Goal: Task Accomplishment & Management: Manage account settings

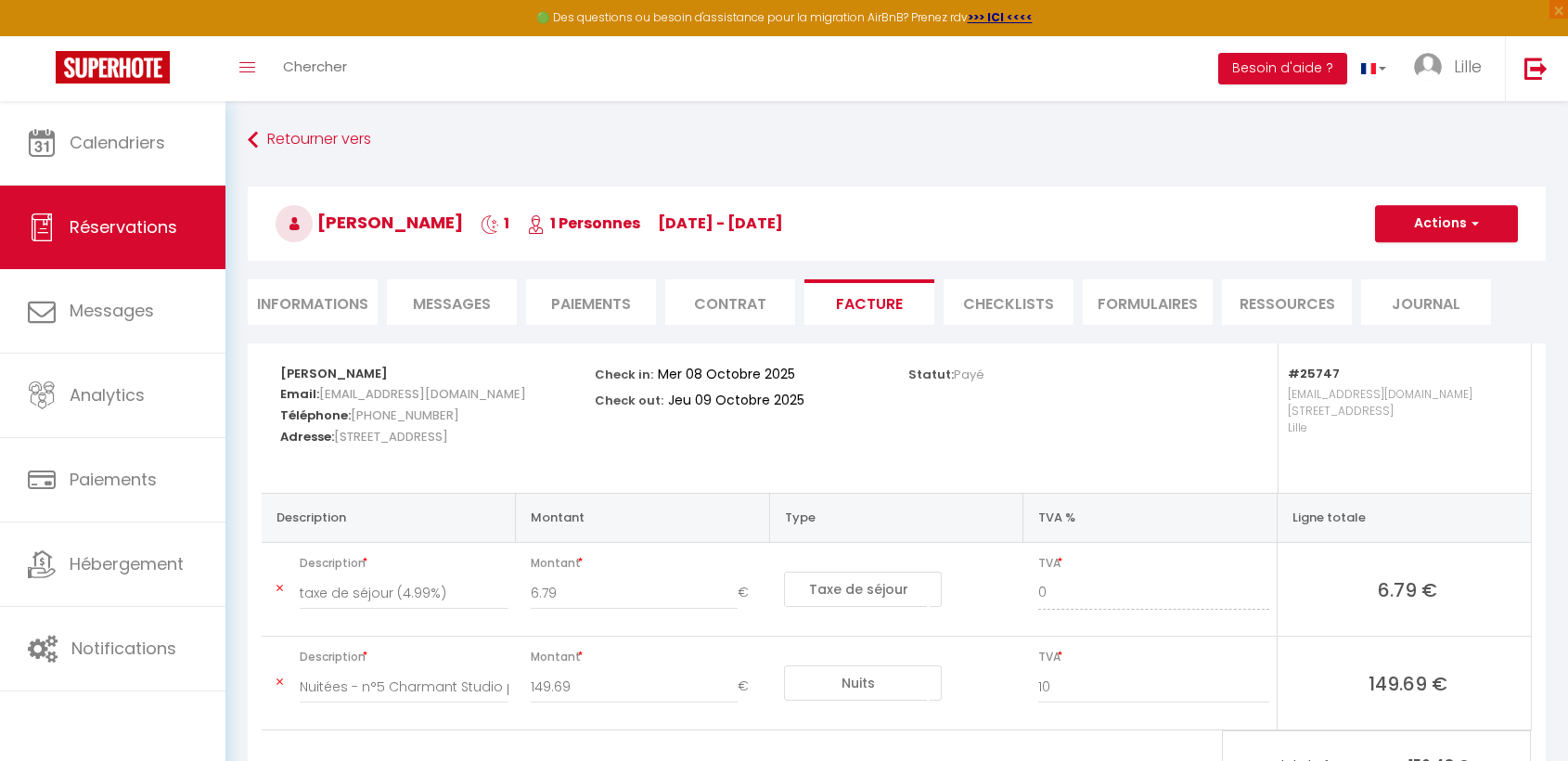
select select "taxes"
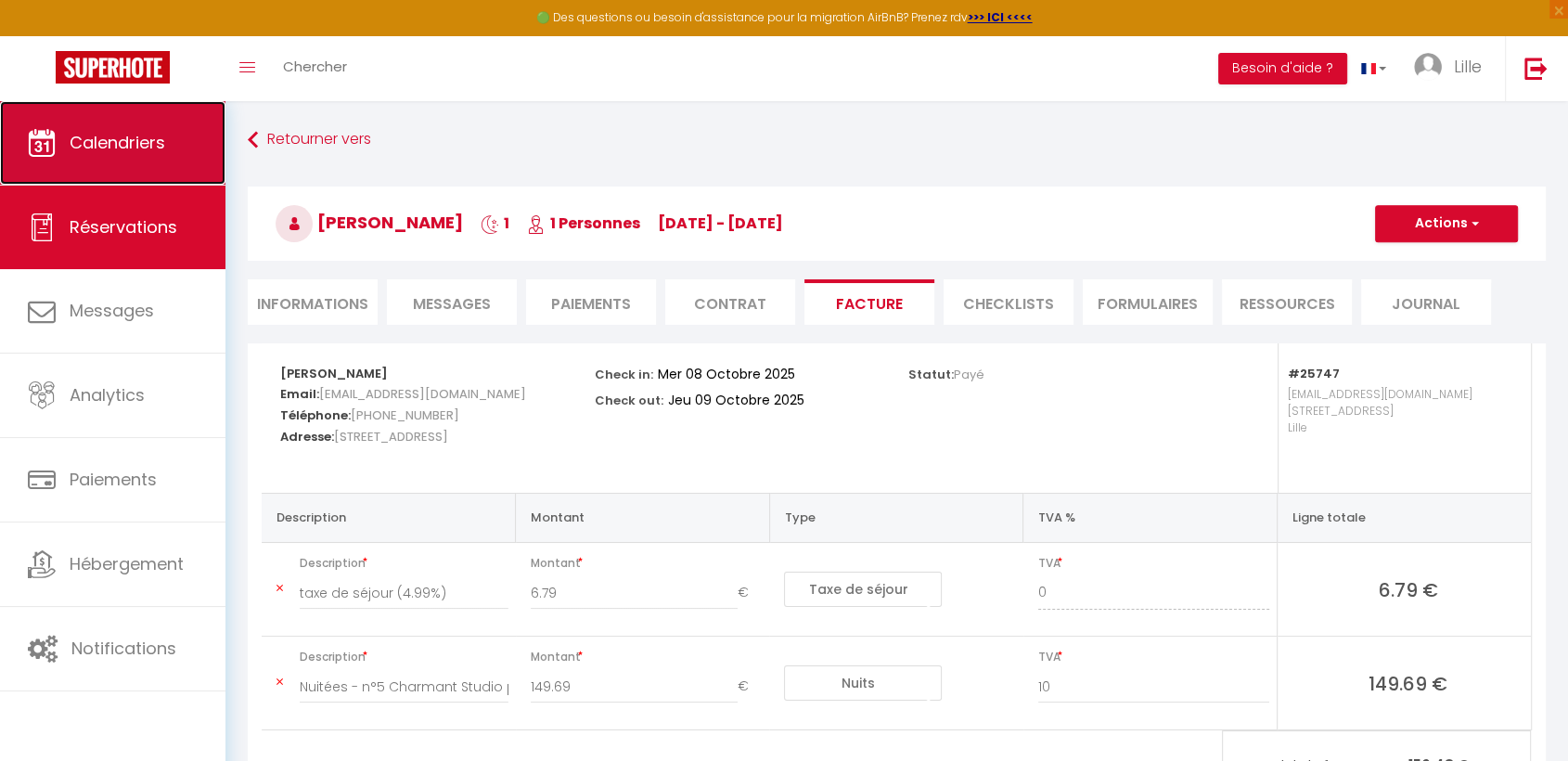
click at [142, 142] on span "Calendriers" at bounding box center [118, 142] width 96 height 23
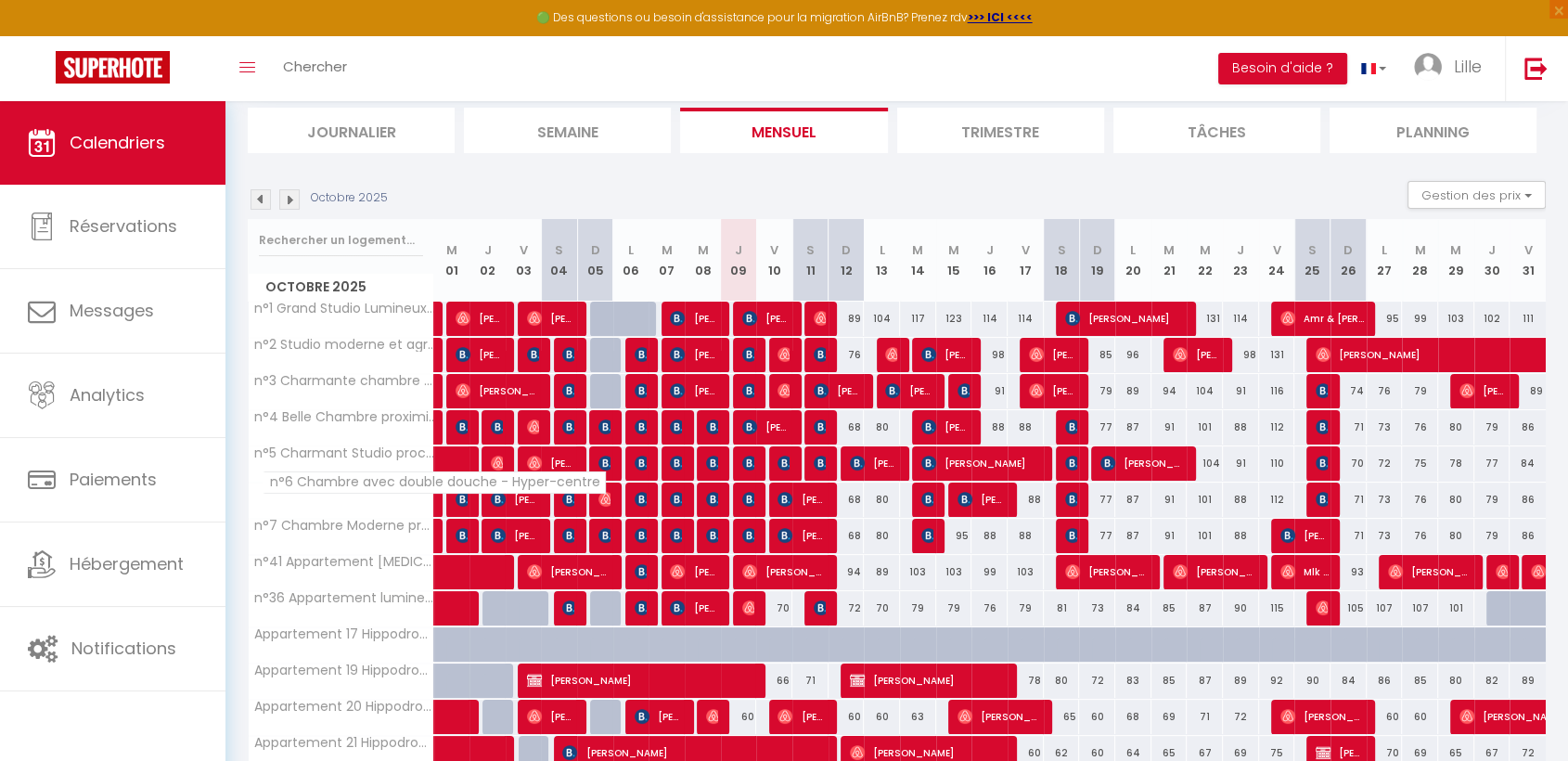
scroll to position [74, 0]
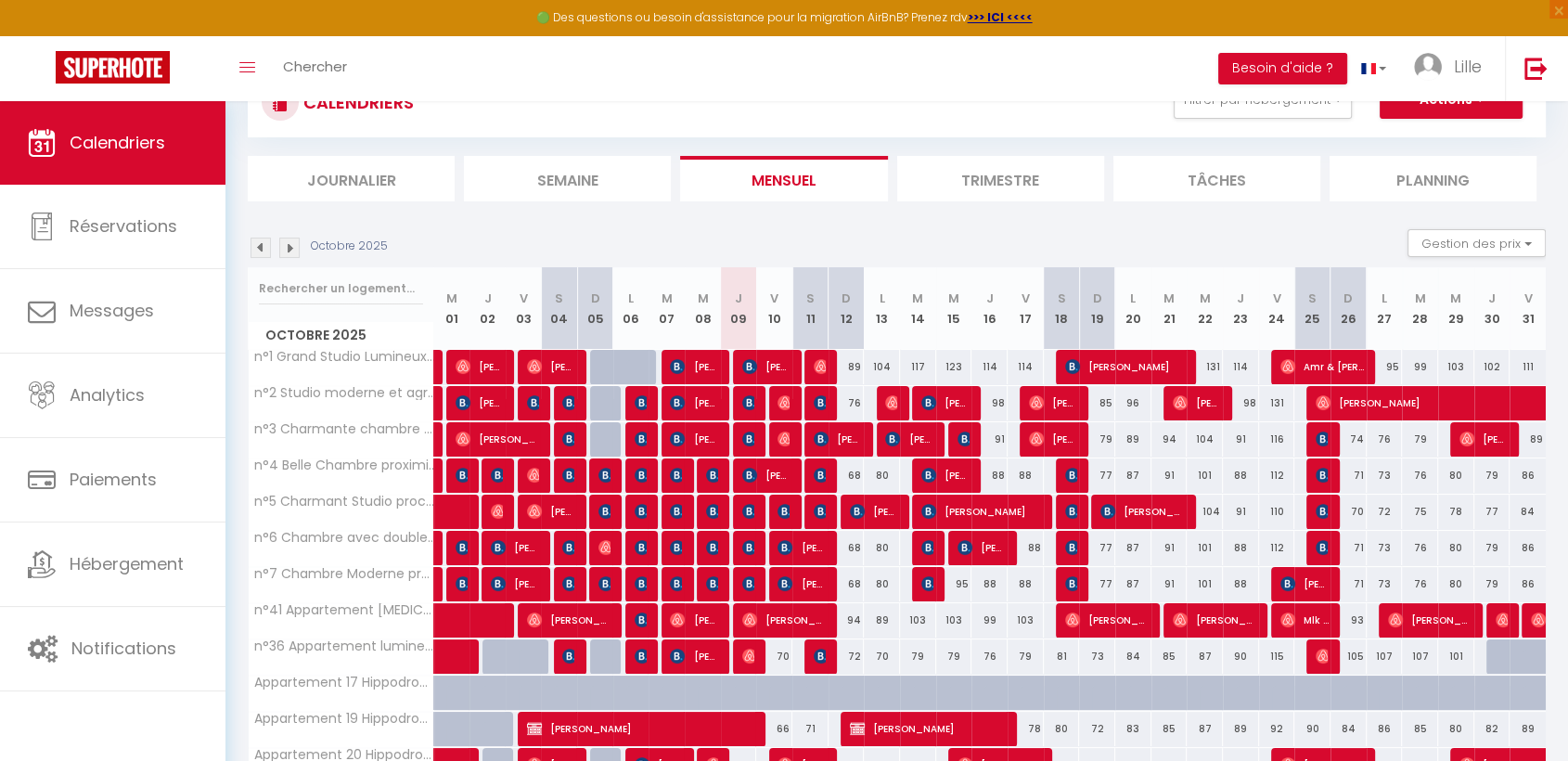
click at [285, 249] on img at bounding box center [289, 247] width 20 height 20
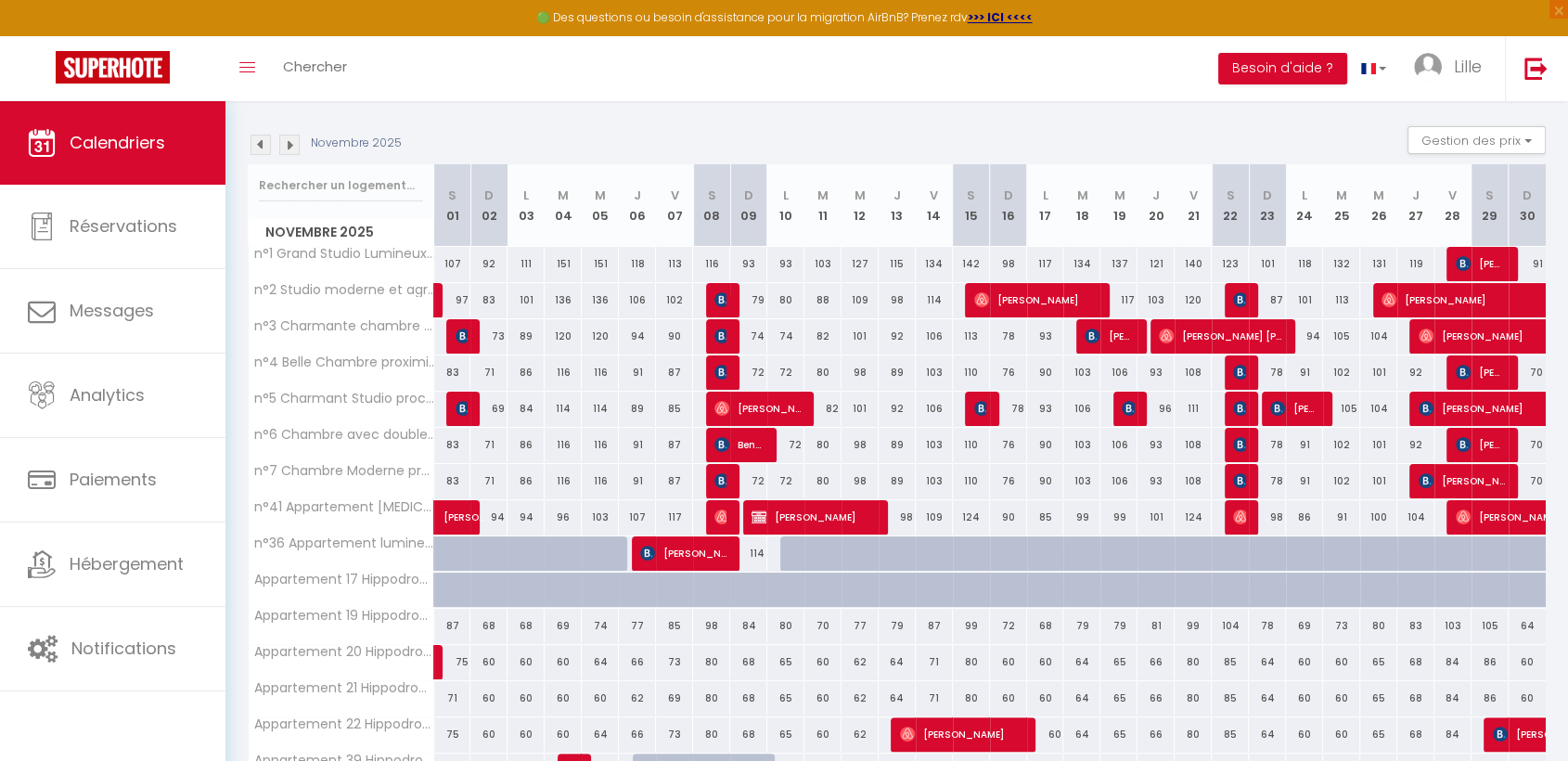
scroll to position [279, 0]
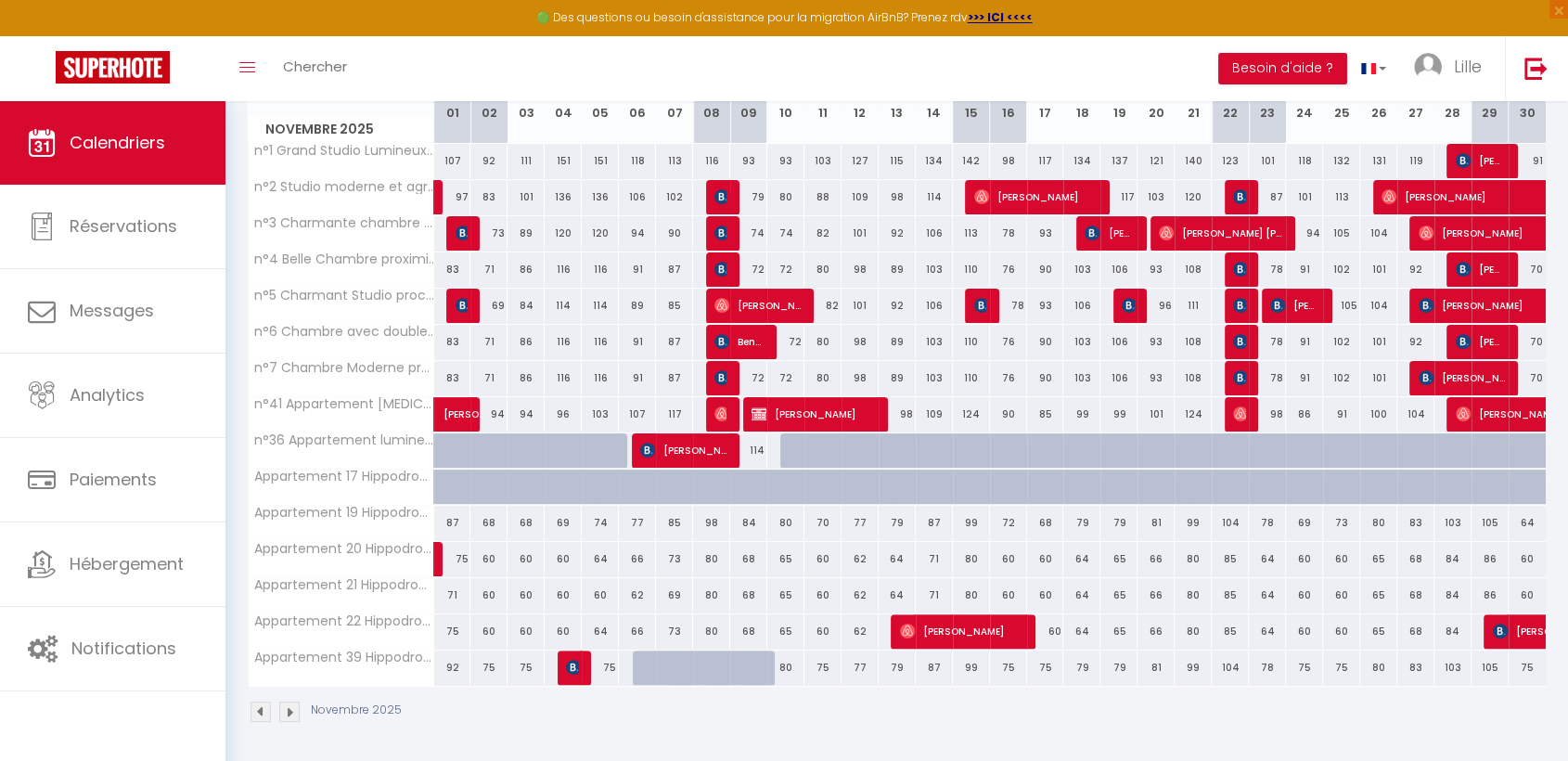
click at [757, 454] on div "114" at bounding box center [748, 450] width 37 height 34
type input "114"
select select "1"
type input "Dim 09 Novembre 2025"
type input "Lun 10 Novembre 2025"
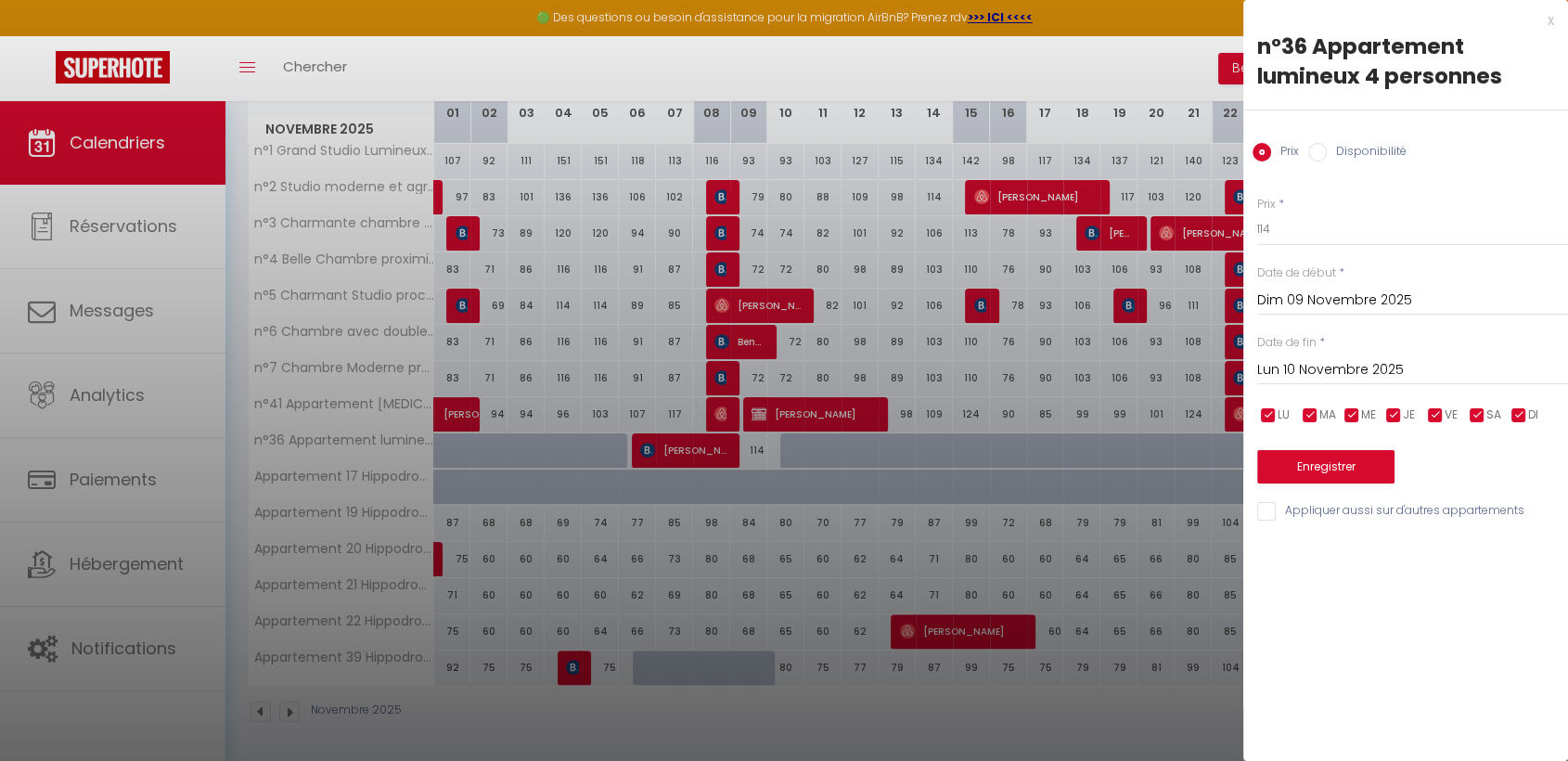
click at [1324, 154] on input "Disponibilité" at bounding box center [1318, 152] width 19 height 19
radio input "true"
radio input "false"
click at [1293, 241] on select "Disponible Indisponible" at bounding box center [1413, 229] width 311 height 35
select select "0"
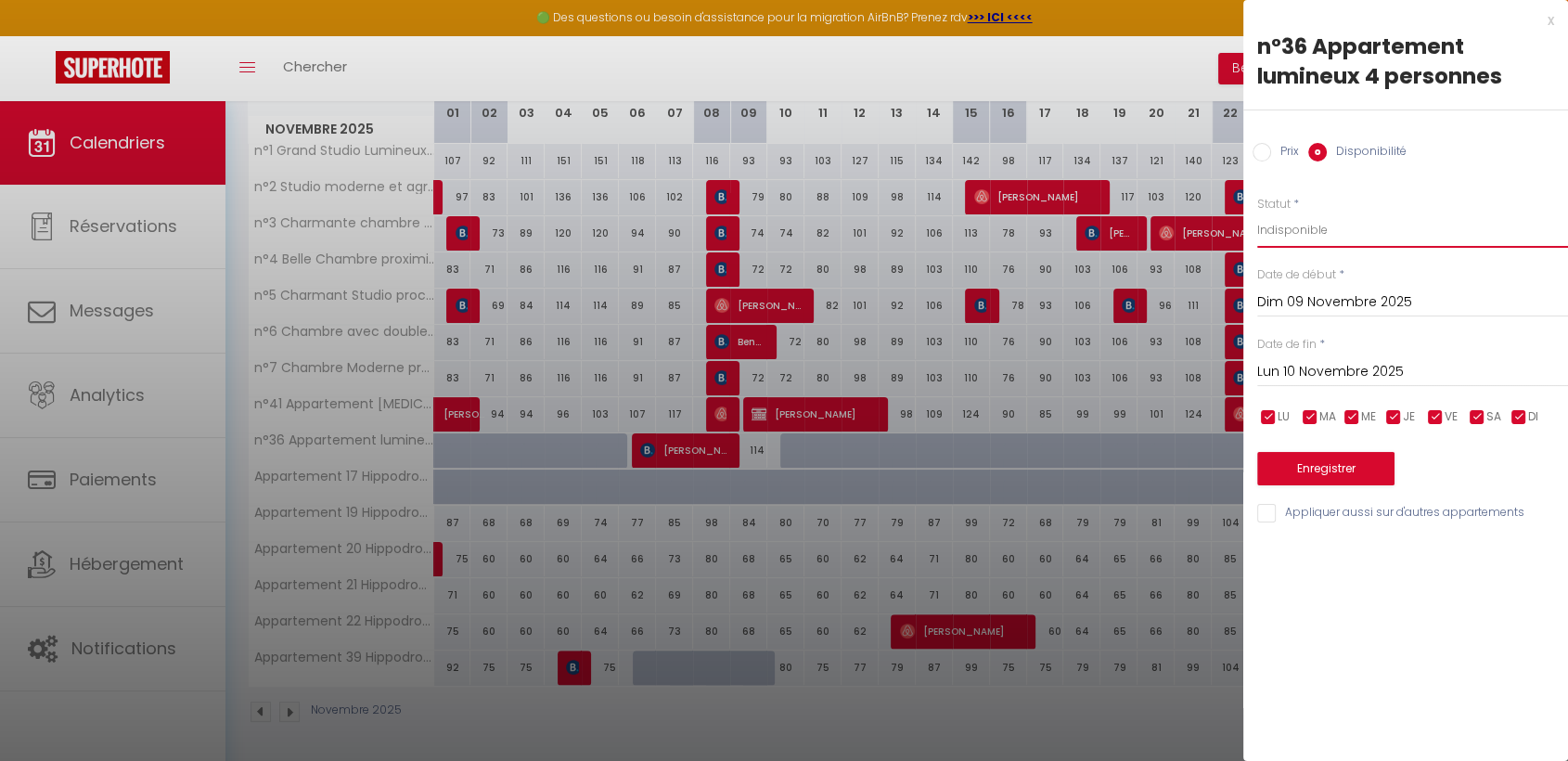
click at [1258, 212] on select "Disponible Indisponible" at bounding box center [1413, 229] width 311 height 35
click at [1344, 465] on button "Enregistrer" at bounding box center [1327, 468] width 138 height 33
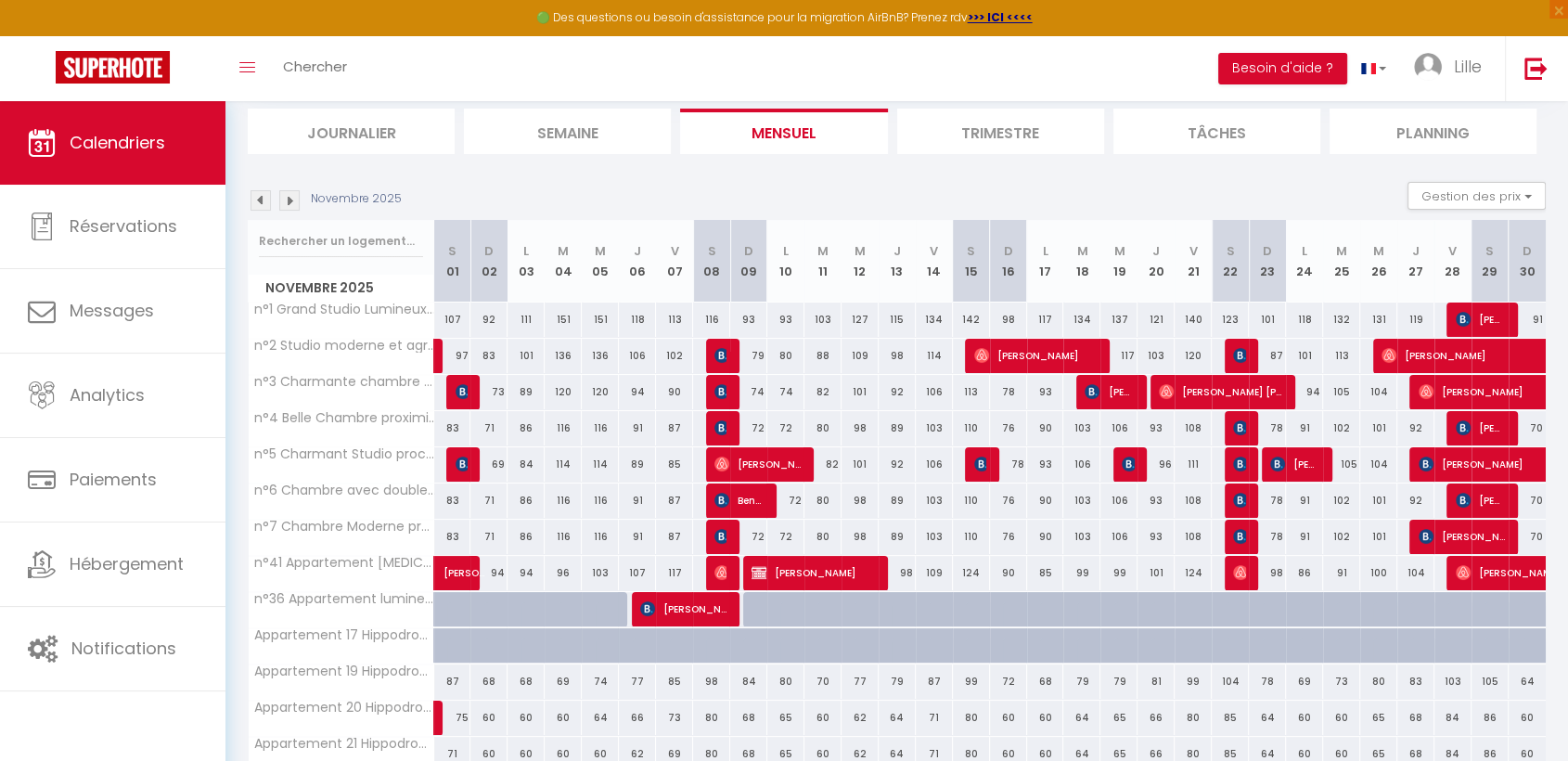
scroll to position [0, 0]
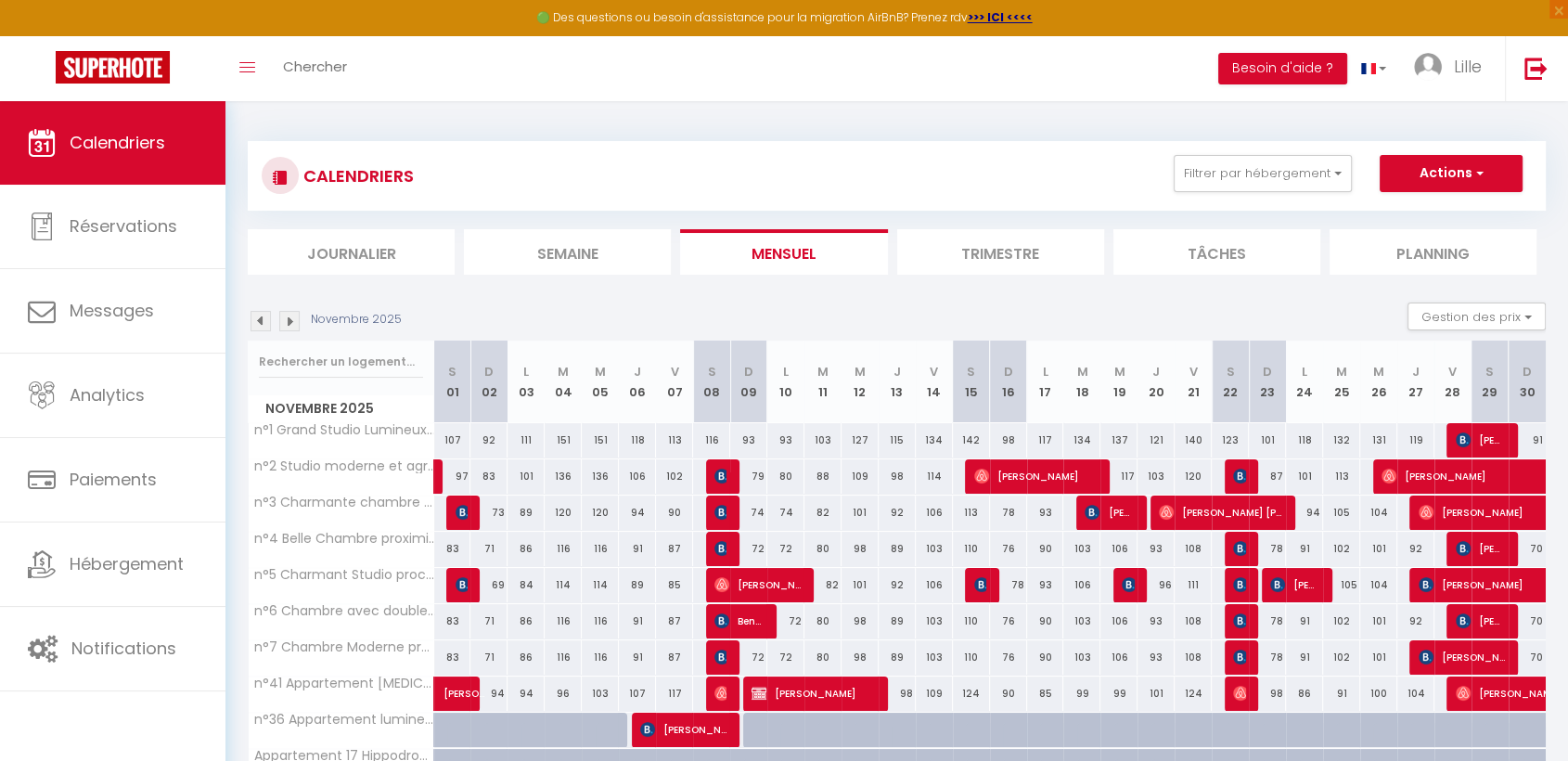
click at [286, 318] on img at bounding box center [289, 321] width 20 height 20
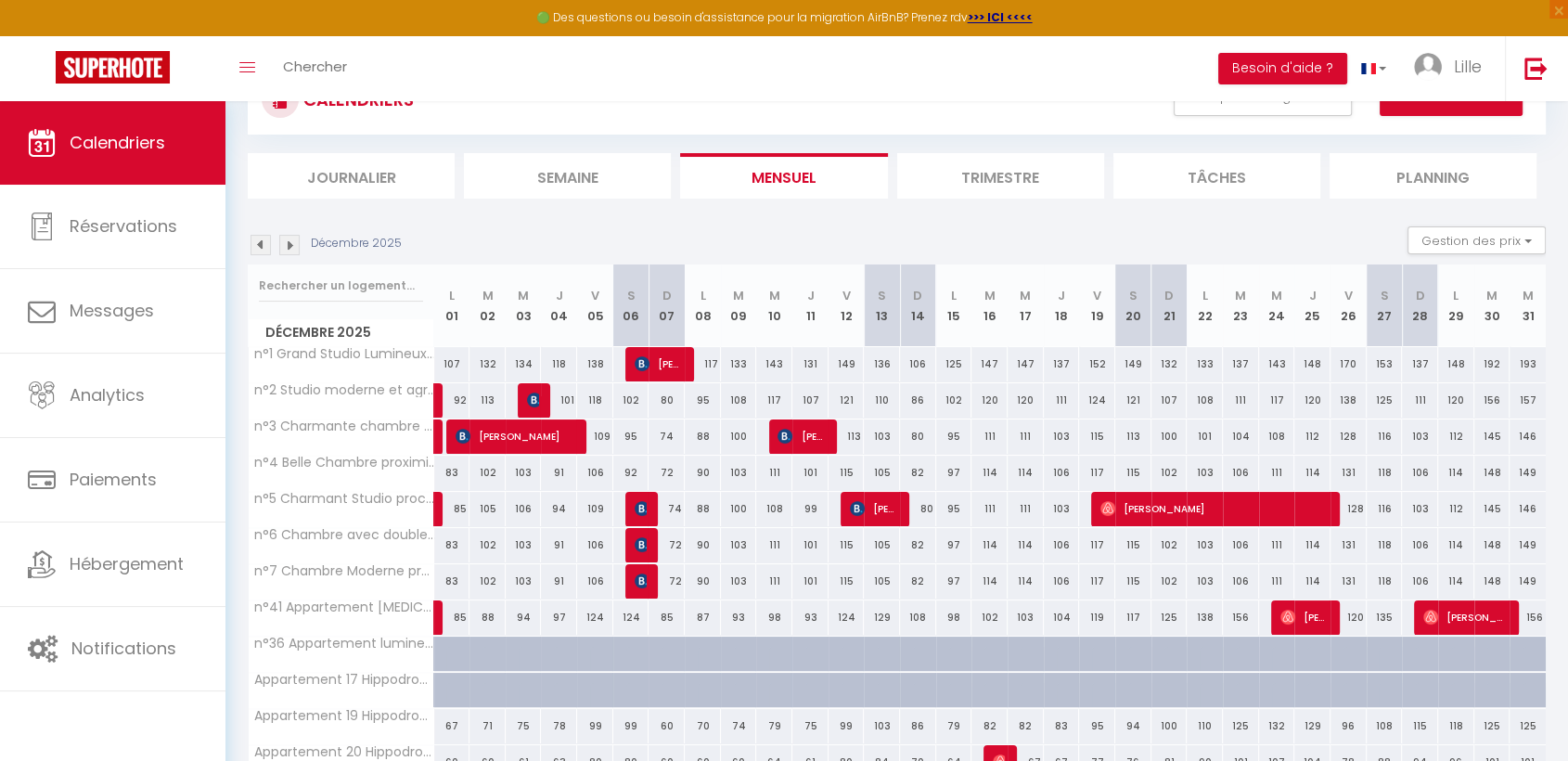
scroll to position [74, 0]
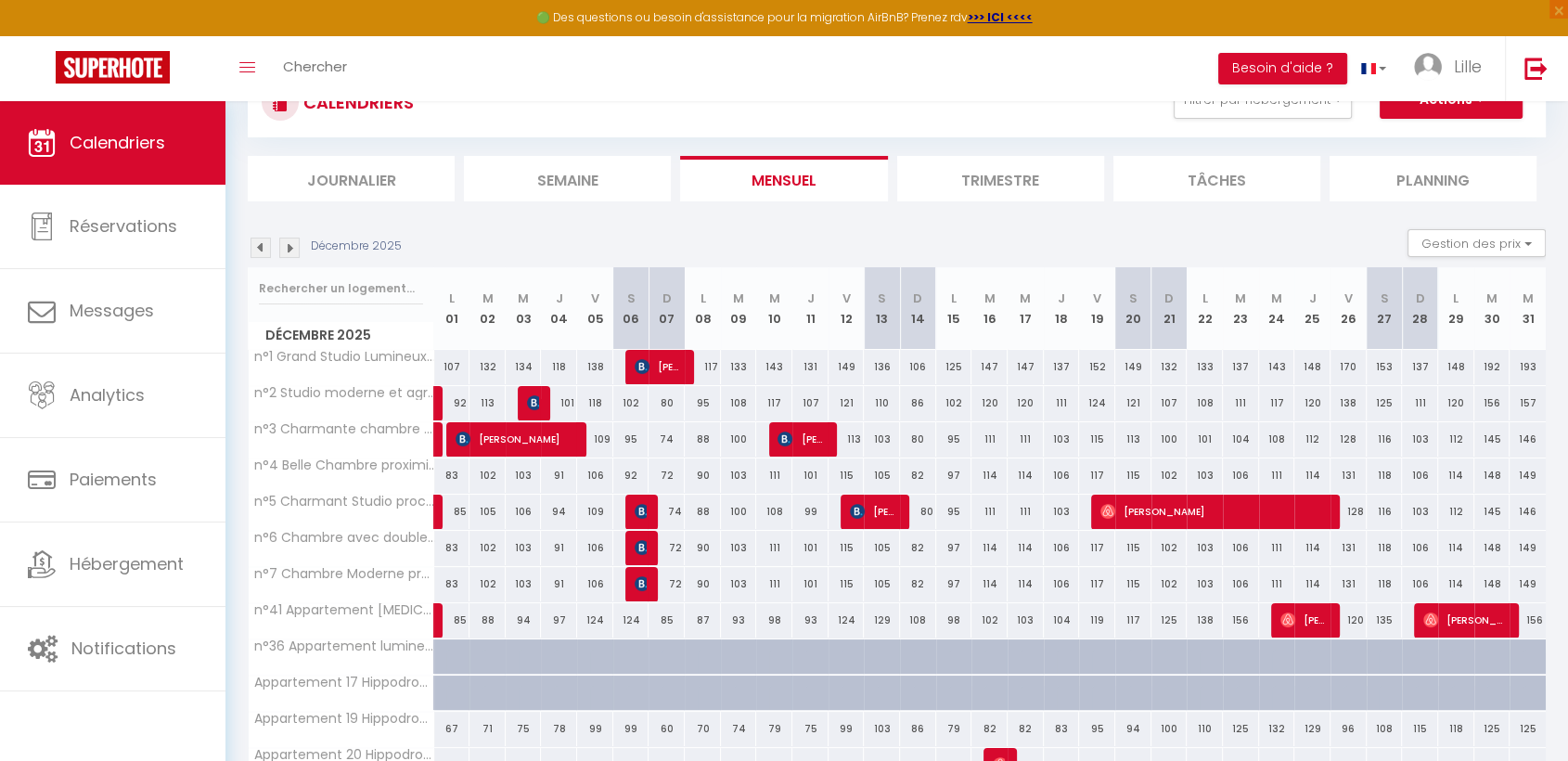
click at [285, 243] on img at bounding box center [289, 247] width 20 height 20
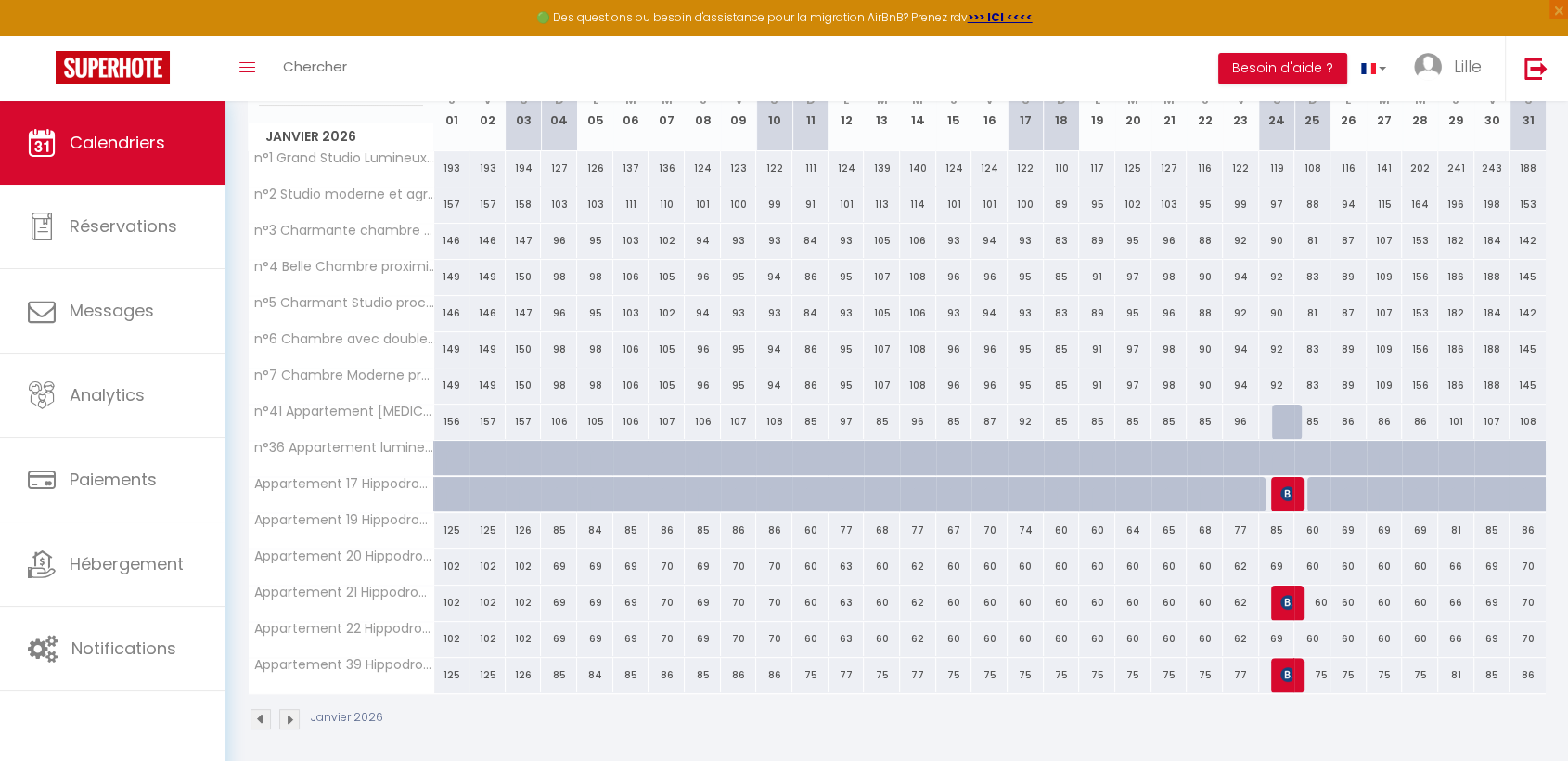
scroll to position [279, 0]
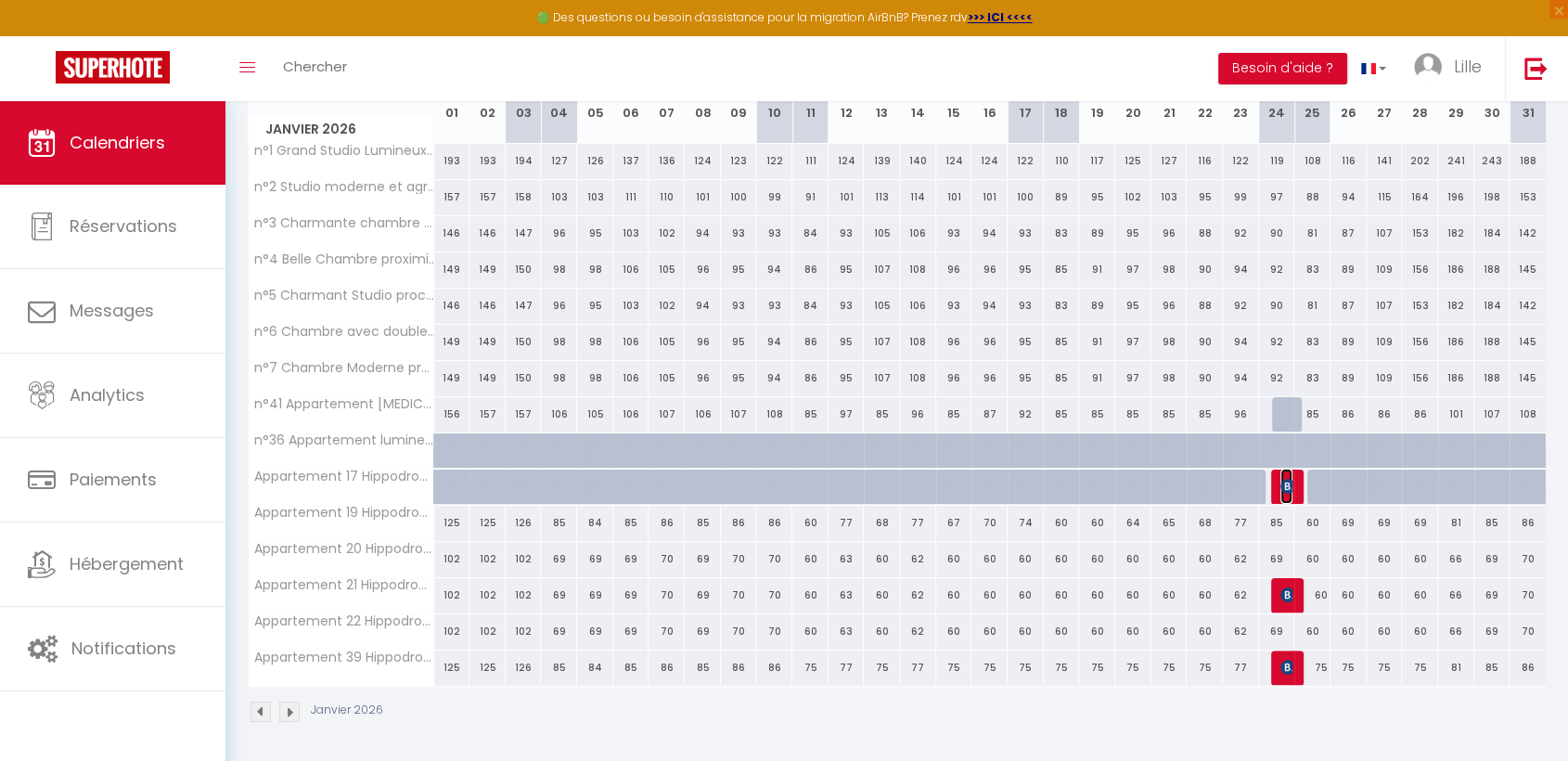
click at [1288, 486] on img at bounding box center [1288, 486] width 15 height 15
select select "OK"
select select "KO"
select select "0"
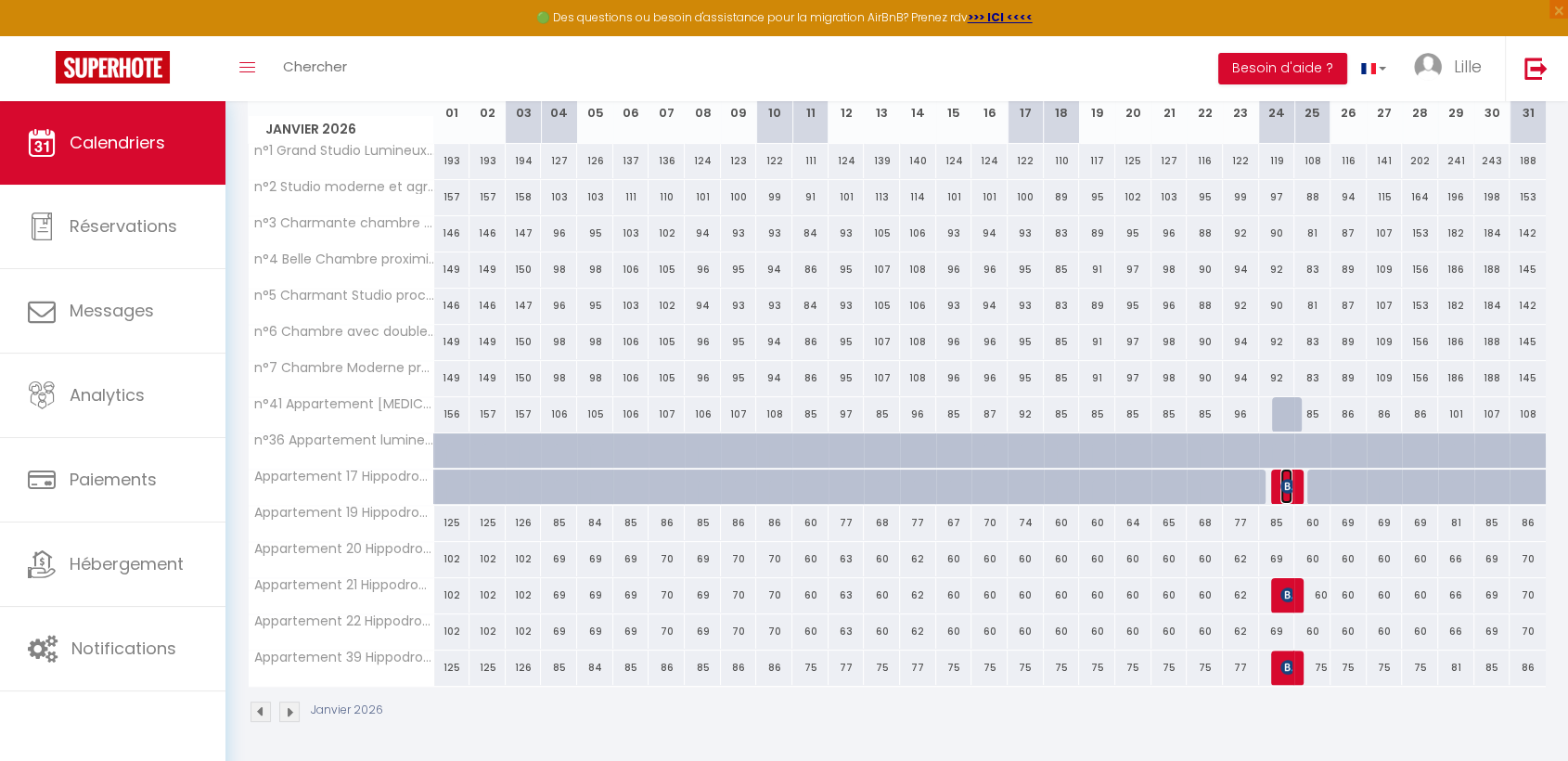
select select "1"
select select
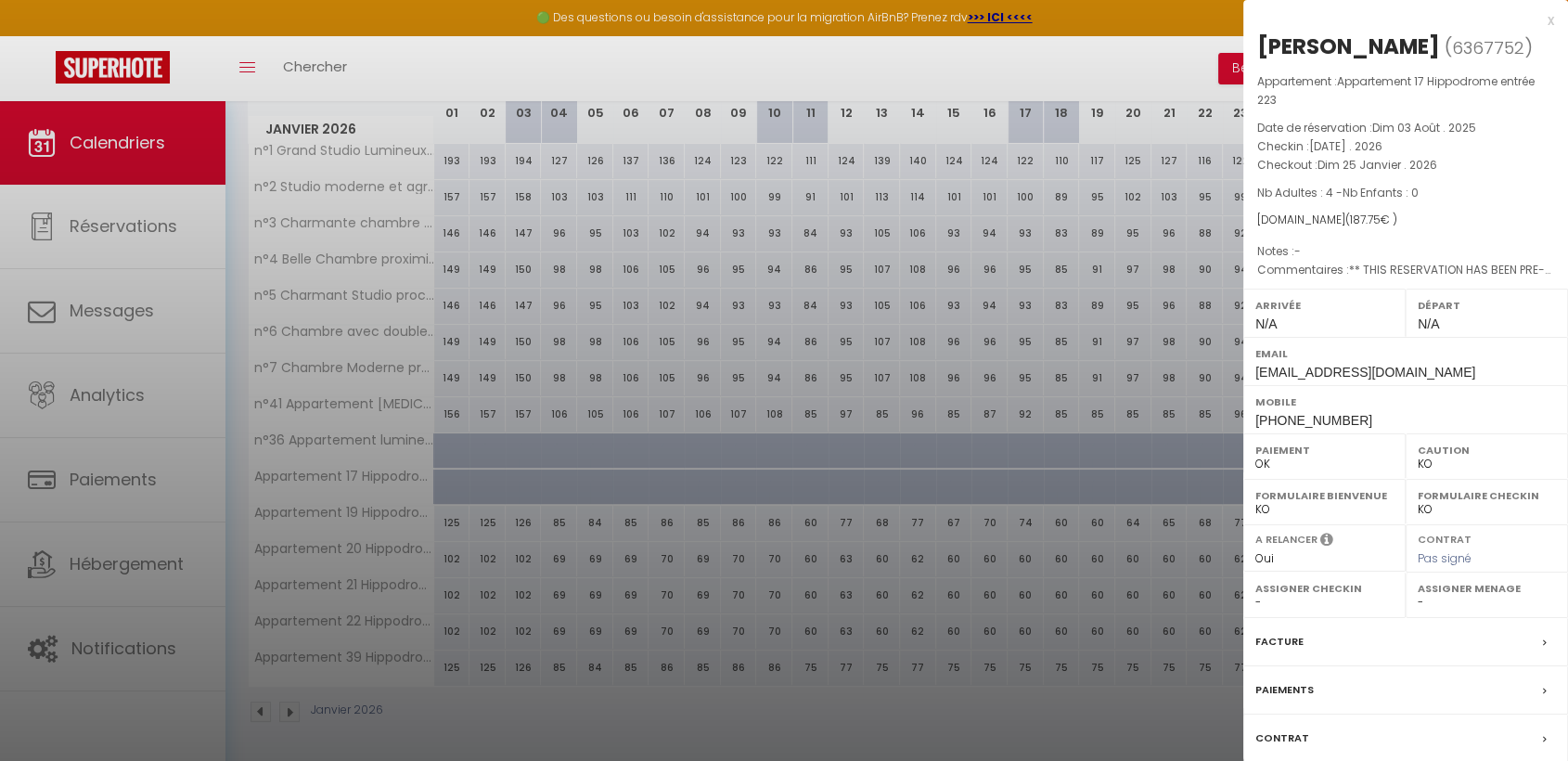
click at [1550, 21] on div "x" at bounding box center [1399, 20] width 311 height 22
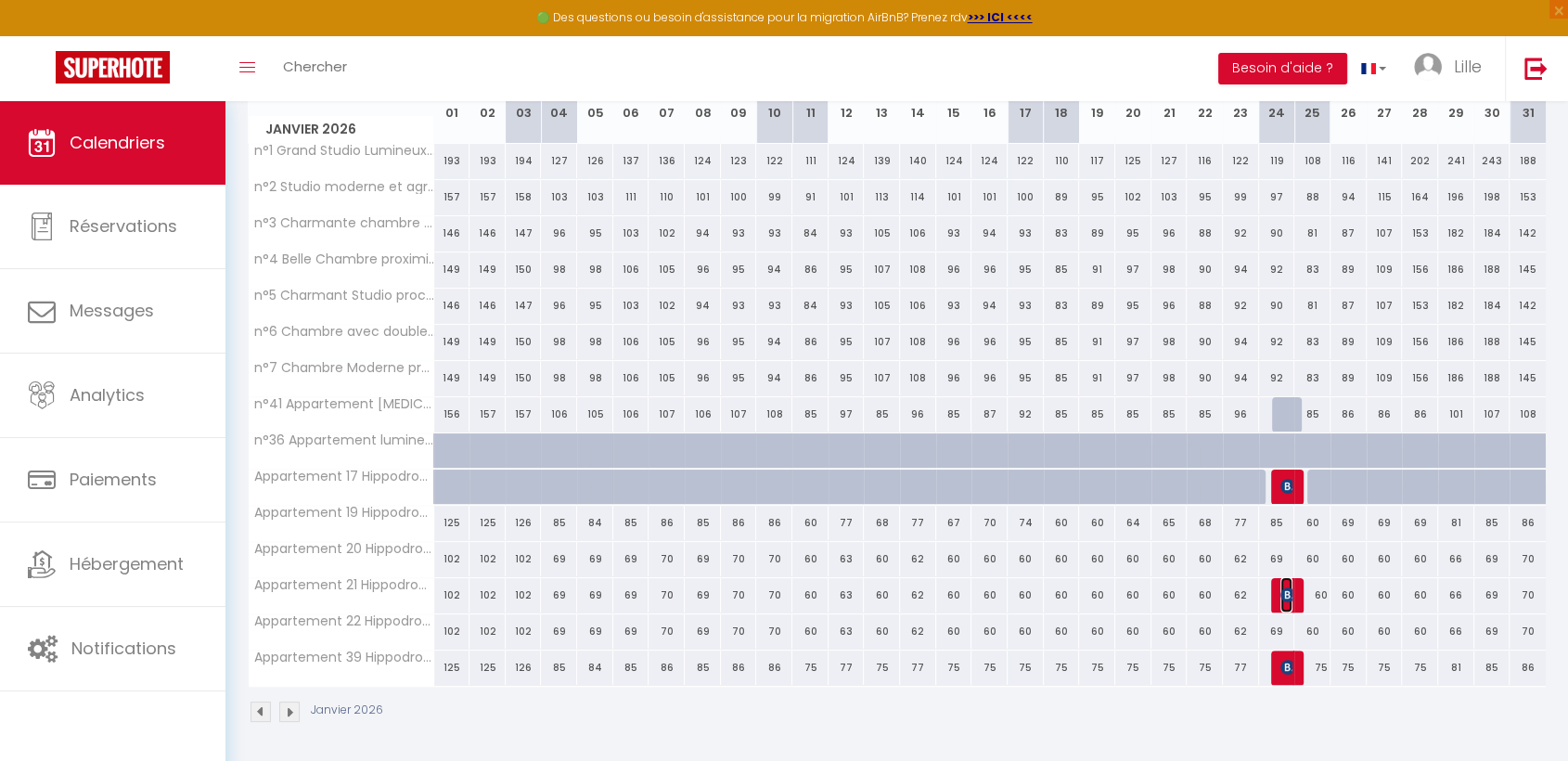
click at [1284, 592] on img at bounding box center [1288, 594] width 15 height 15
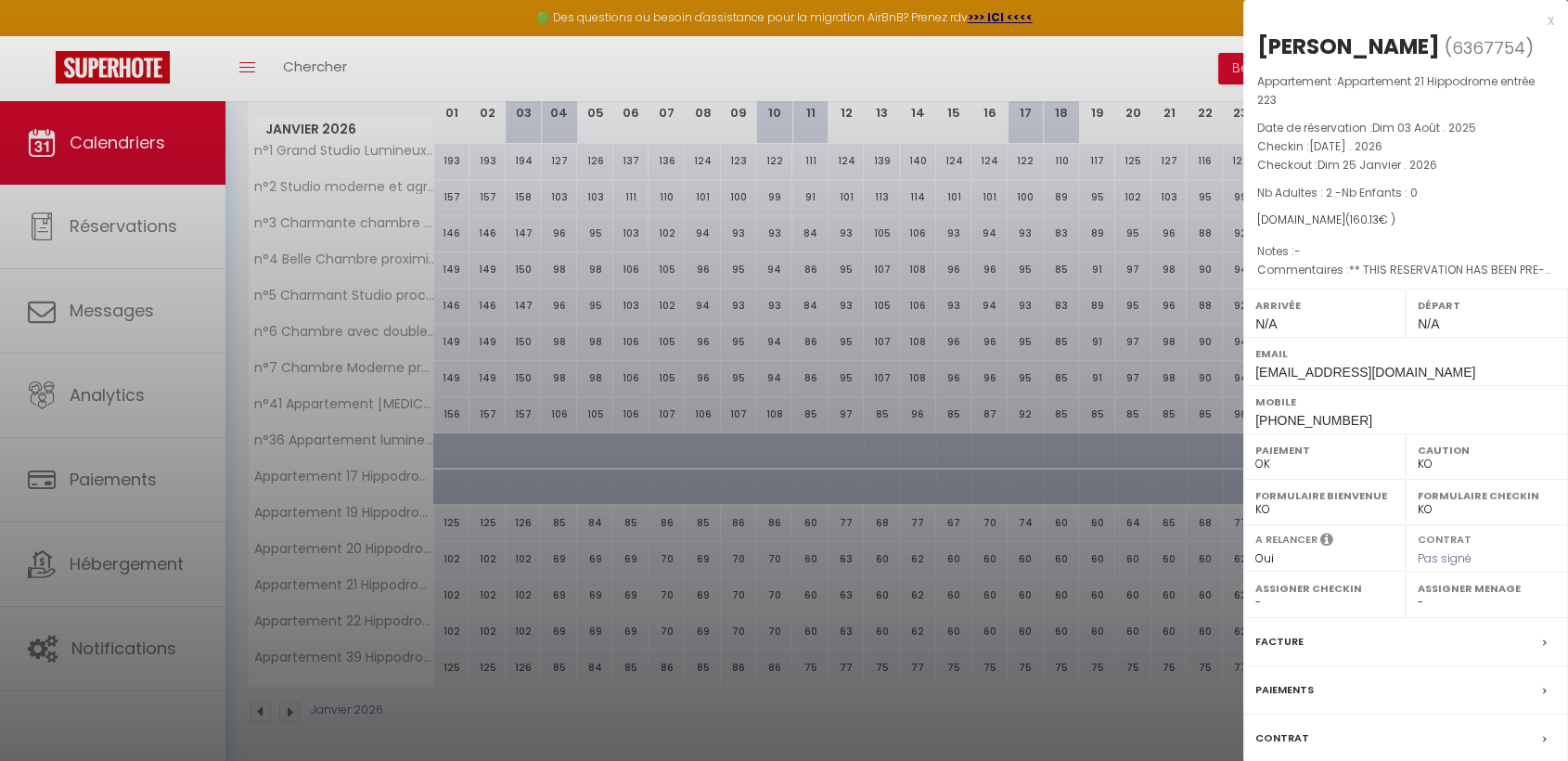
click at [1552, 22] on div "x" at bounding box center [1399, 20] width 311 height 22
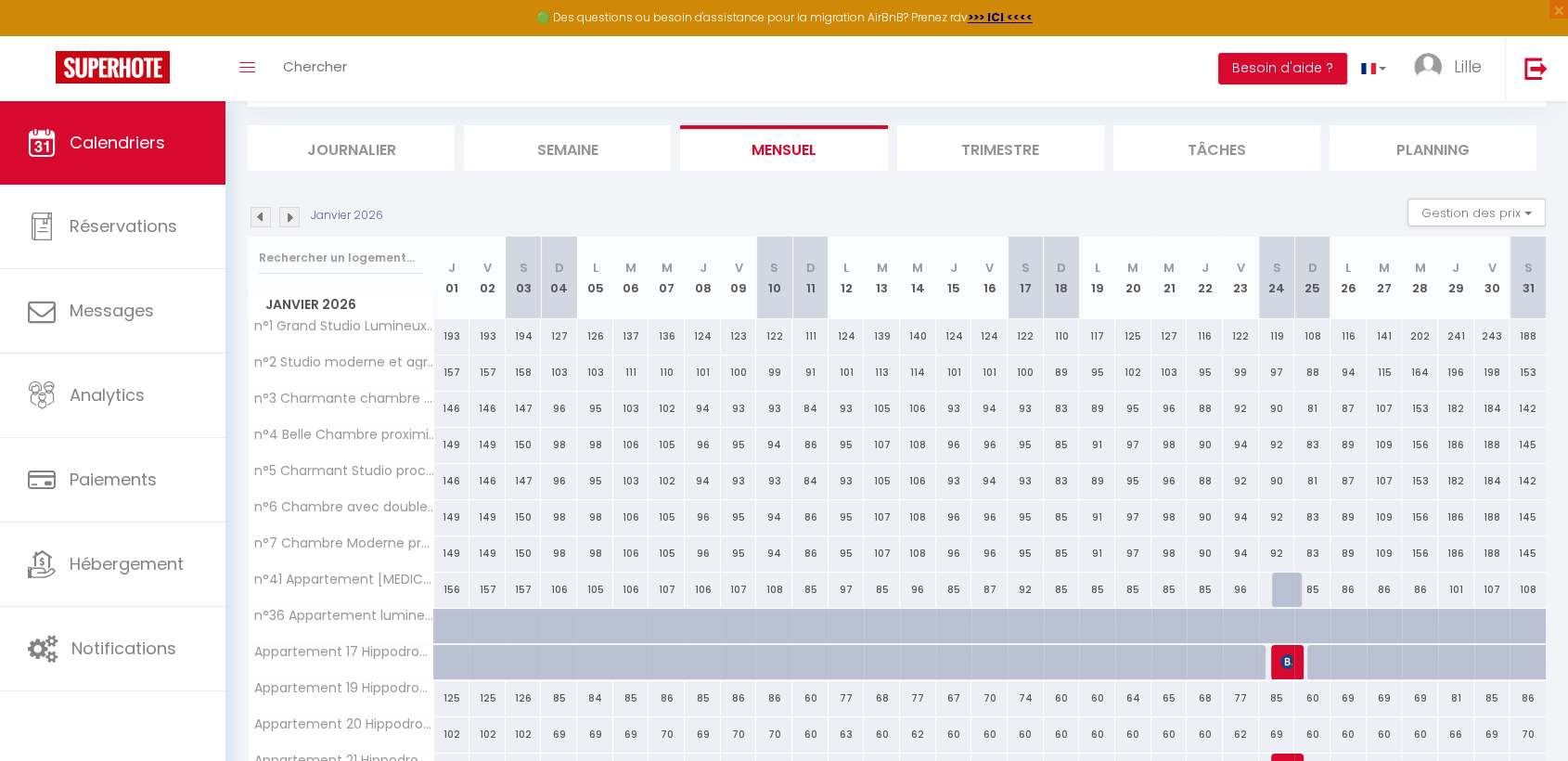
scroll to position [0, 0]
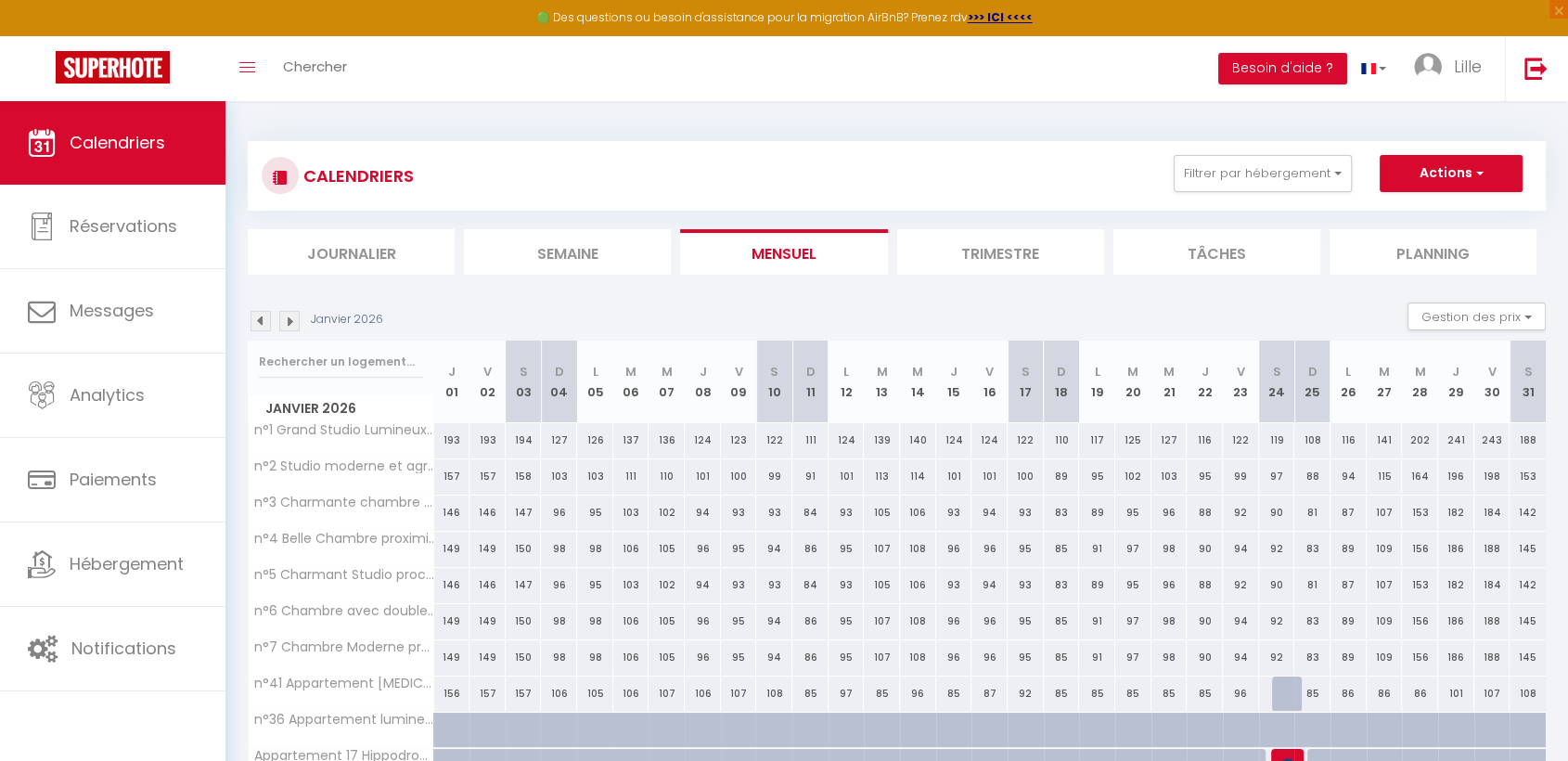
click at [296, 315] on img at bounding box center [289, 321] width 20 height 20
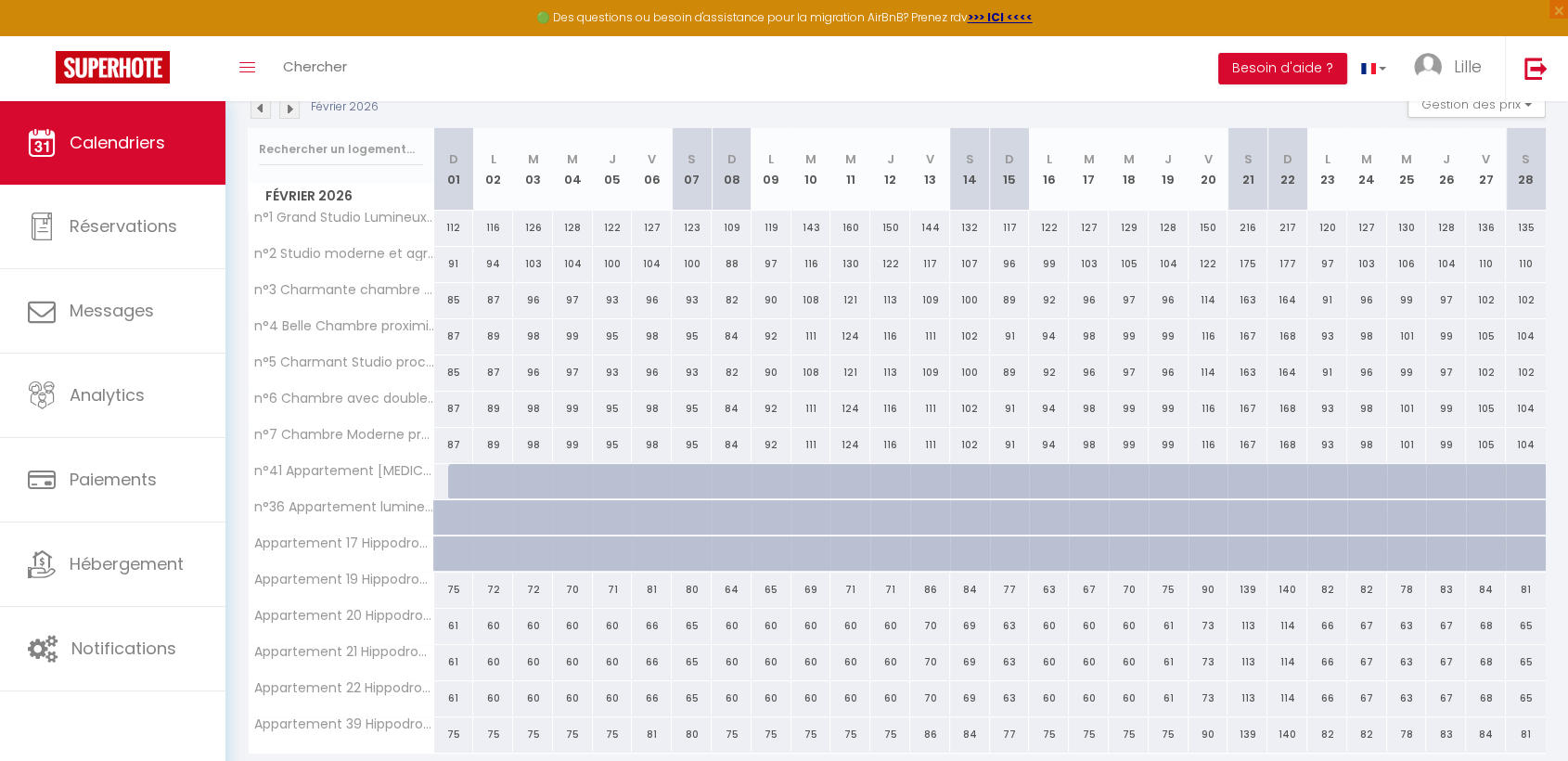
scroll to position [177, 0]
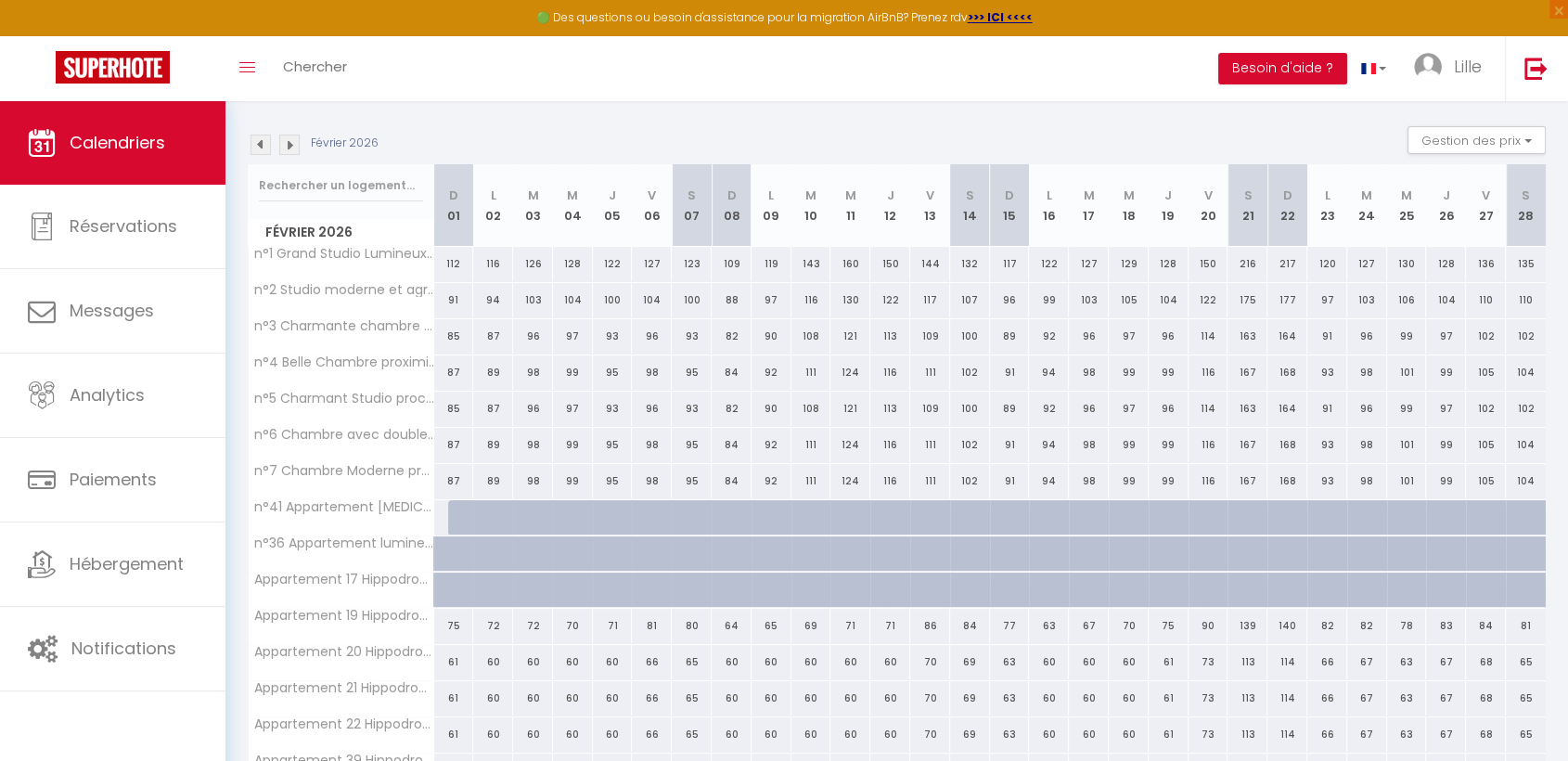
click at [282, 142] on img at bounding box center [289, 145] width 20 height 20
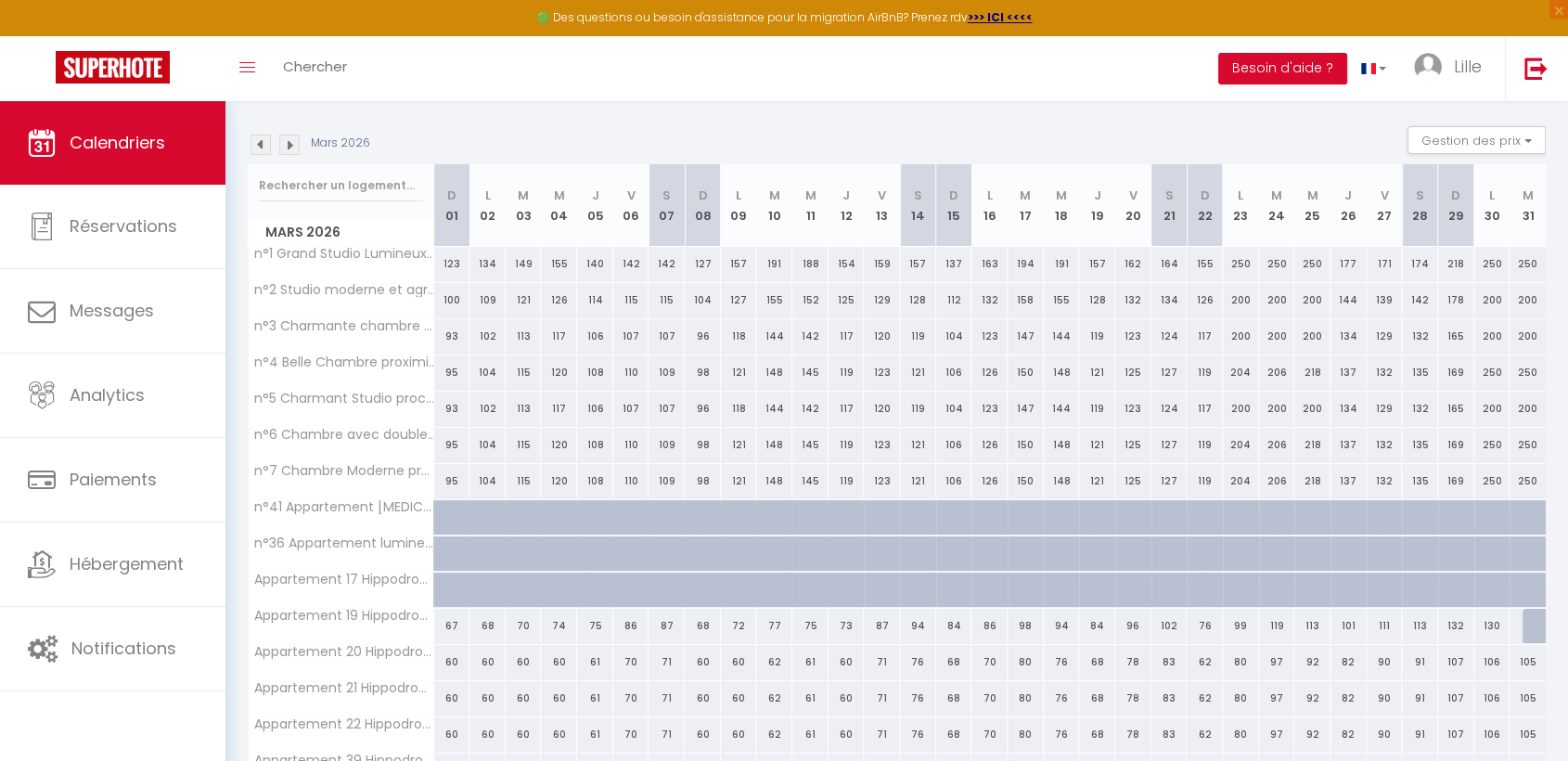
click at [254, 142] on img at bounding box center [260, 145] width 20 height 20
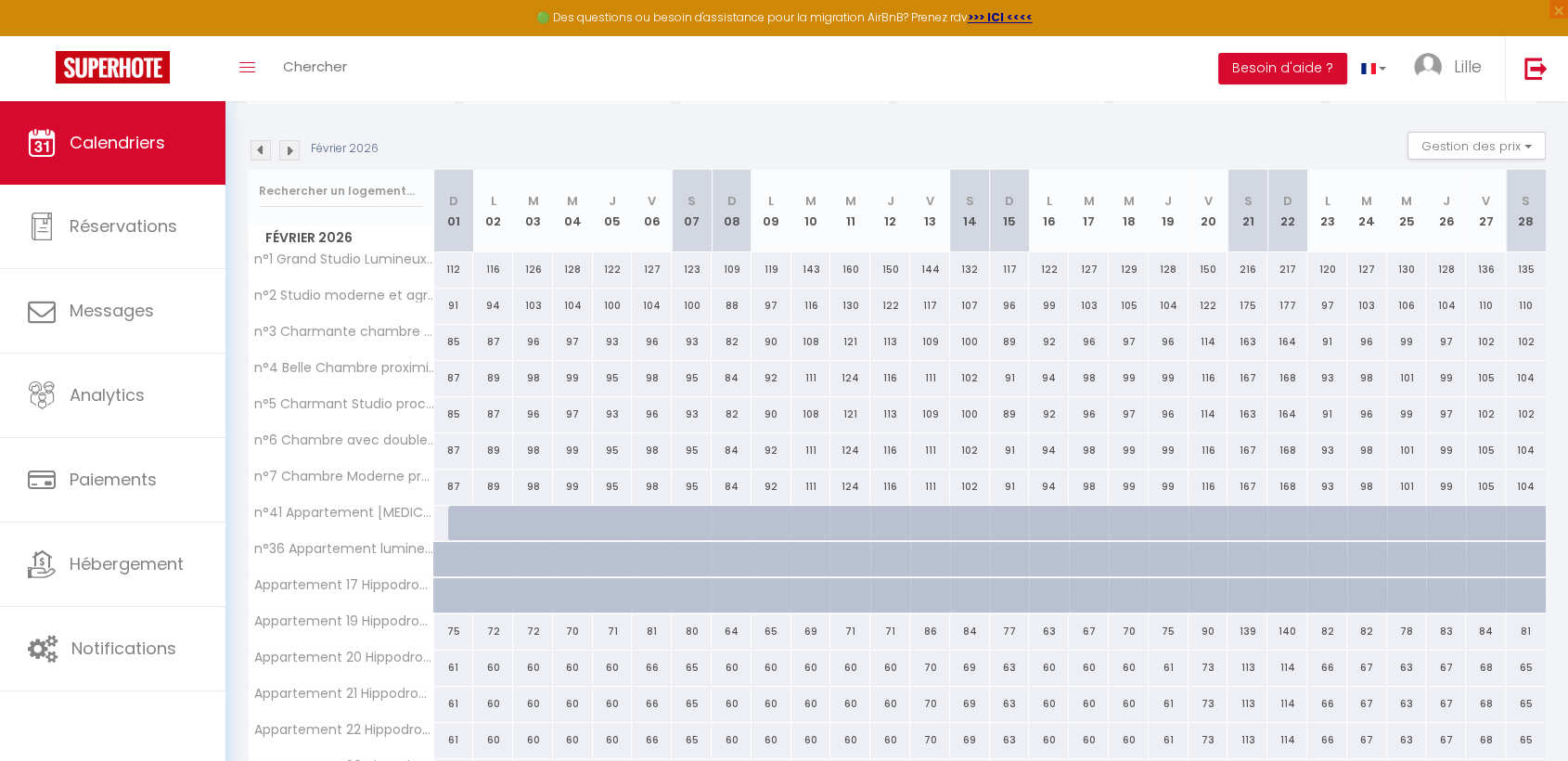
click at [254, 142] on img at bounding box center [260, 150] width 20 height 20
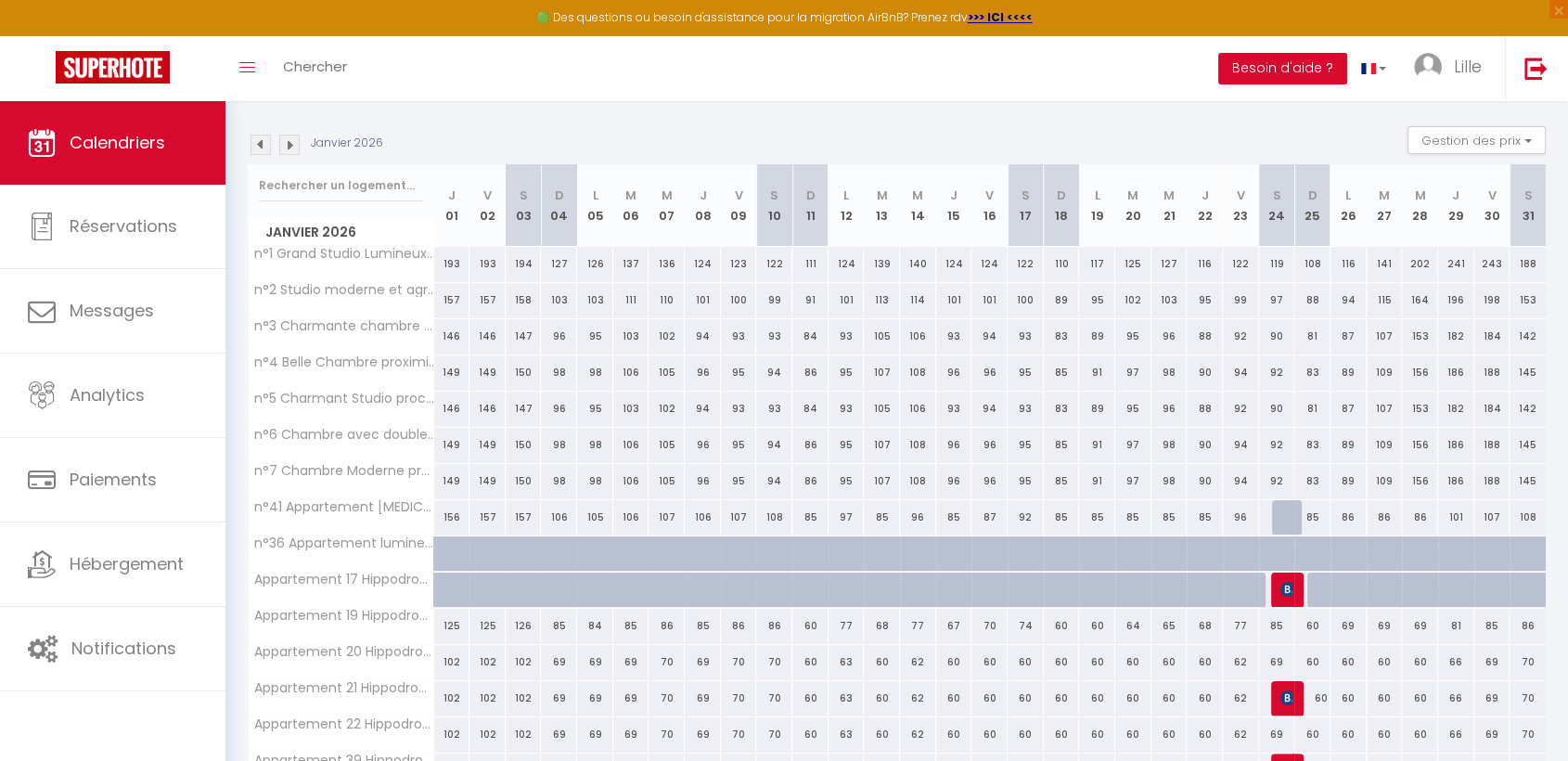
click at [254, 142] on img at bounding box center [260, 145] width 20 height 20
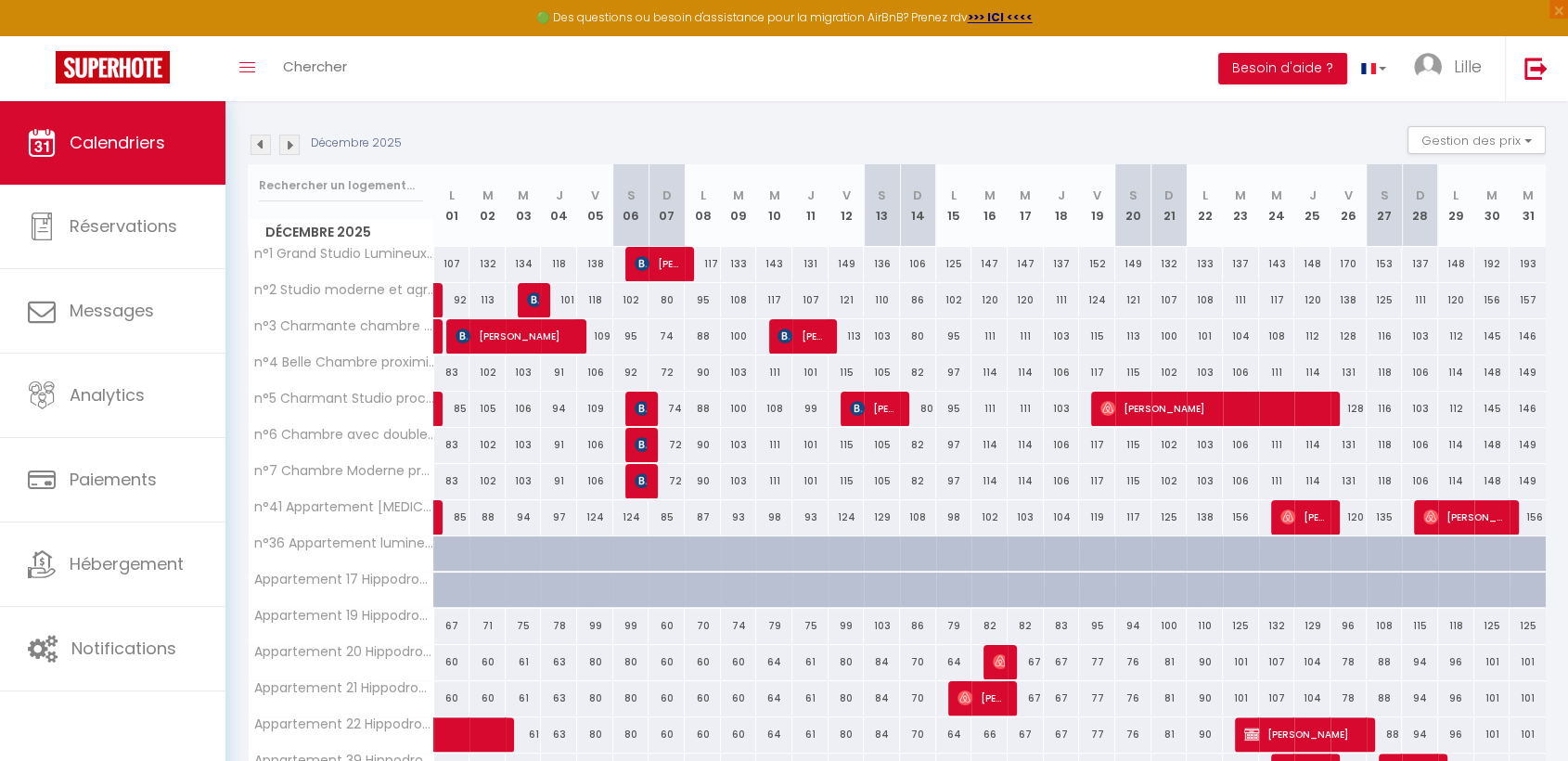
click at [254, 142] on img at bounding box center [260, 145] width 20 height 20
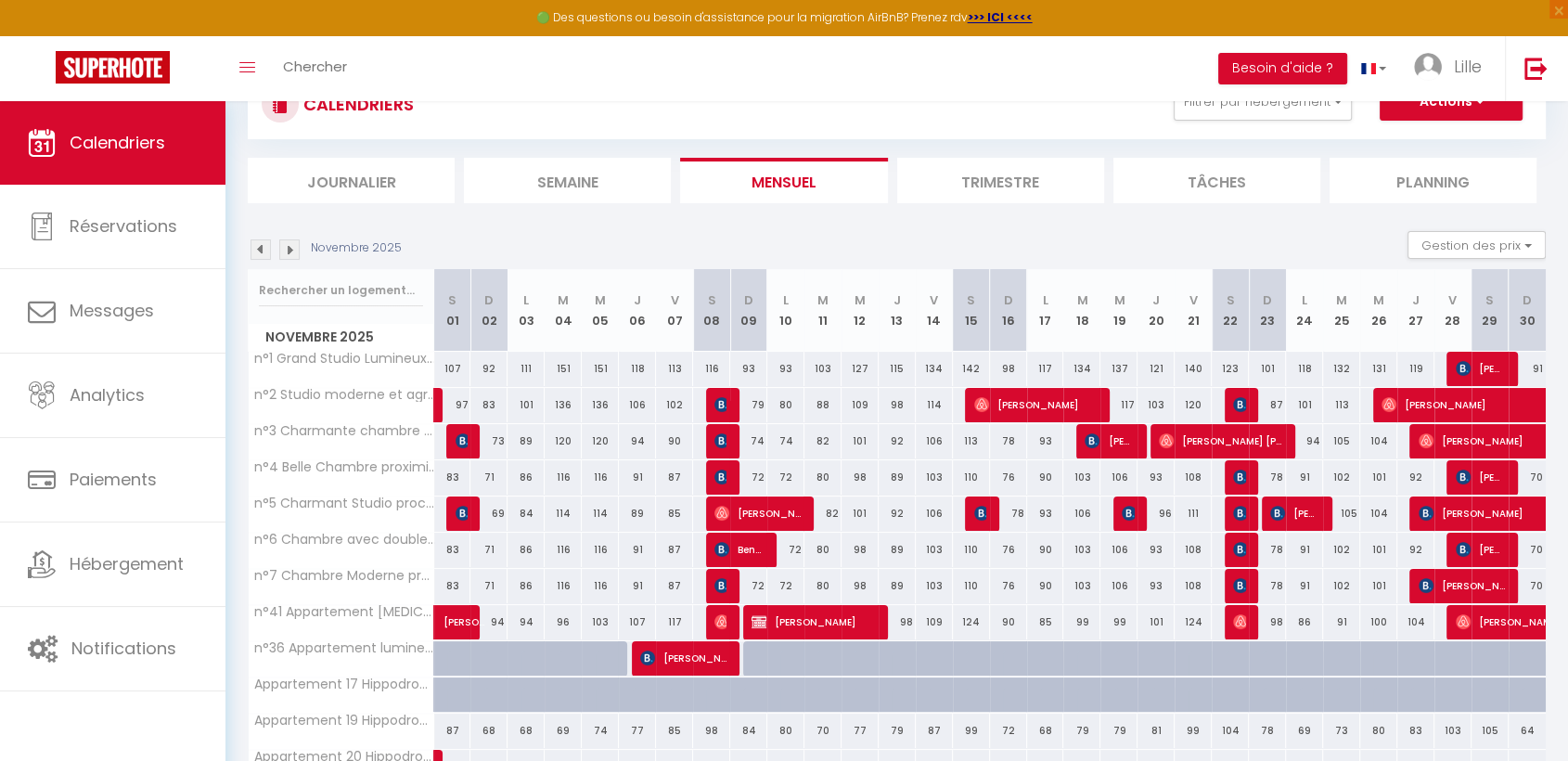
scroll to position [0, 0]
